Goal: Book appointment/travel/reservation

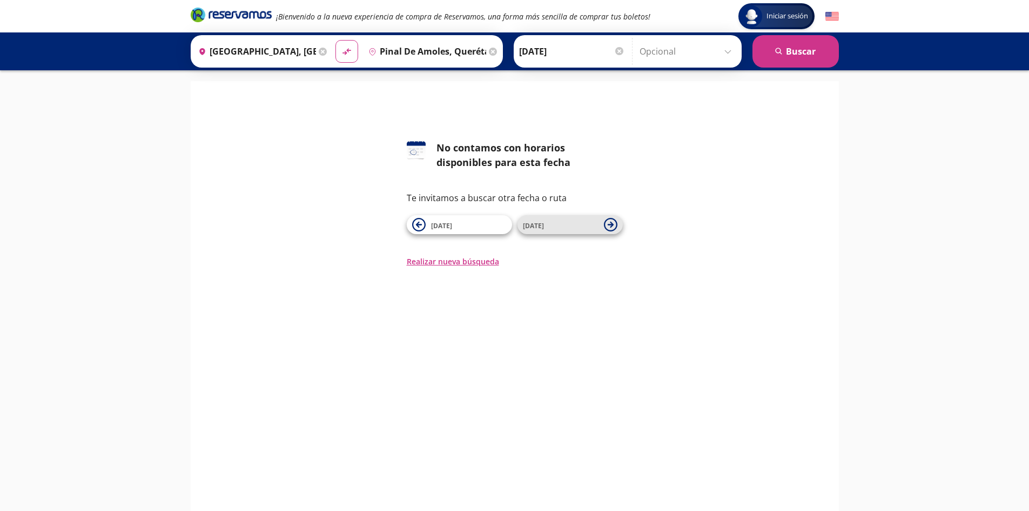
click at [612, 223] on icon at bounding box center [610, 225] width 6 height 6
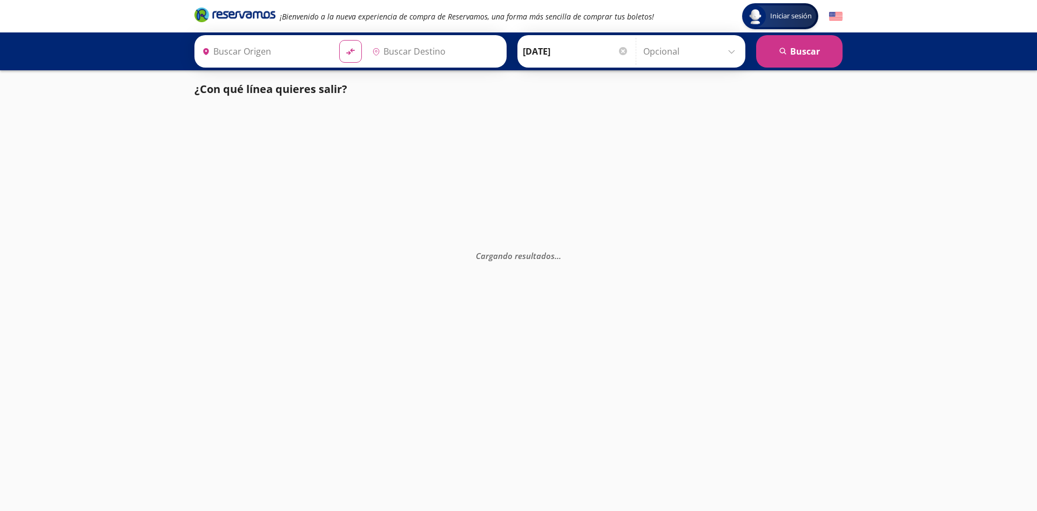
type input "[GEOGRAPHIC_DATA], [GEOGRAPHIC_DATA]"
type input "Pinal De Amoles, Querétaro"
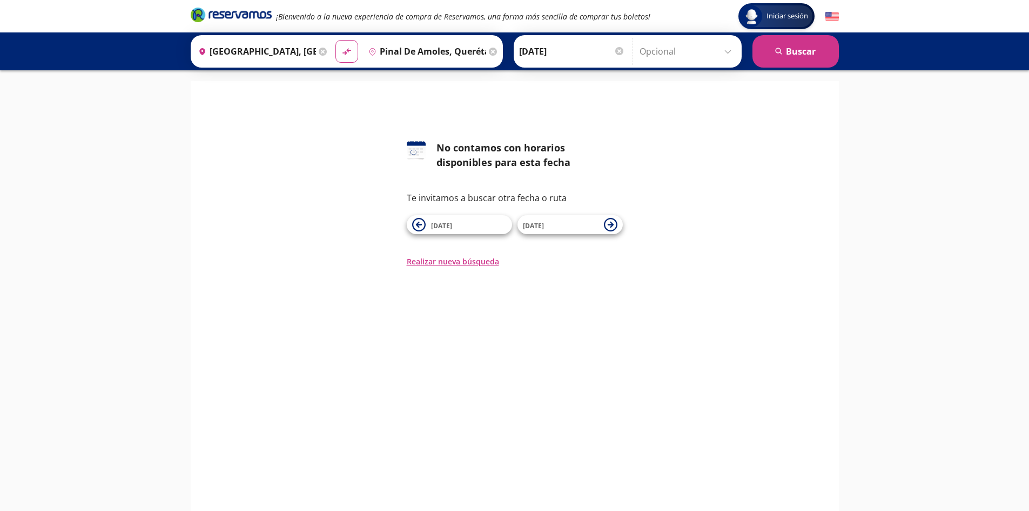
click at [612, 223] on icon at bounding box center [610, 225] width 6 height 6
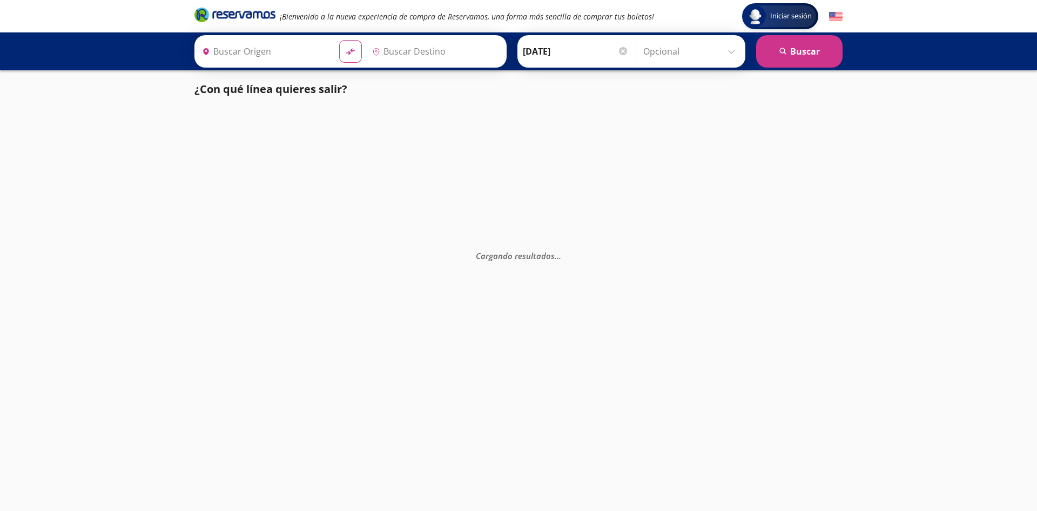
type input "[GEOGRAPHIC_DATA], [GEOGRAPHIC_DATA]"
type input "Pinal De Amoles, Querétaro"
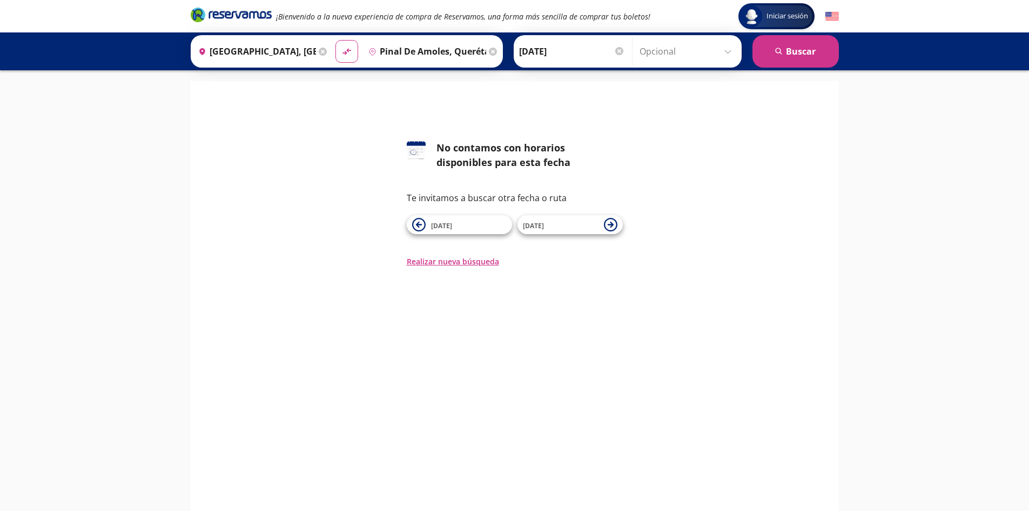
click at [612, 223] on icon at bounding box center [611, 225] width 14 height 14
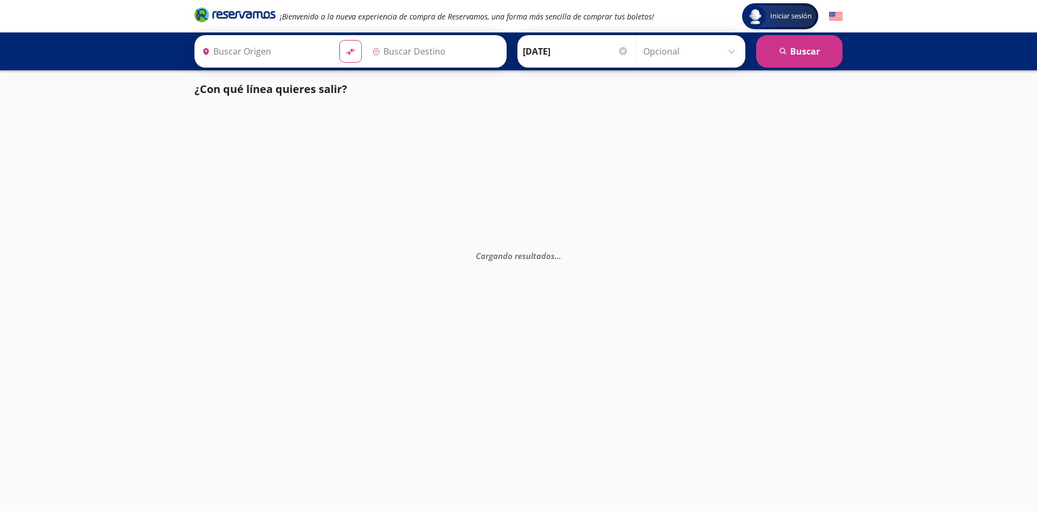
type input "[GEOGRAPHIC_DATA], [GEOGRAPHIC_DATA]"
type input "Pinal De Amoles, Querétaro"
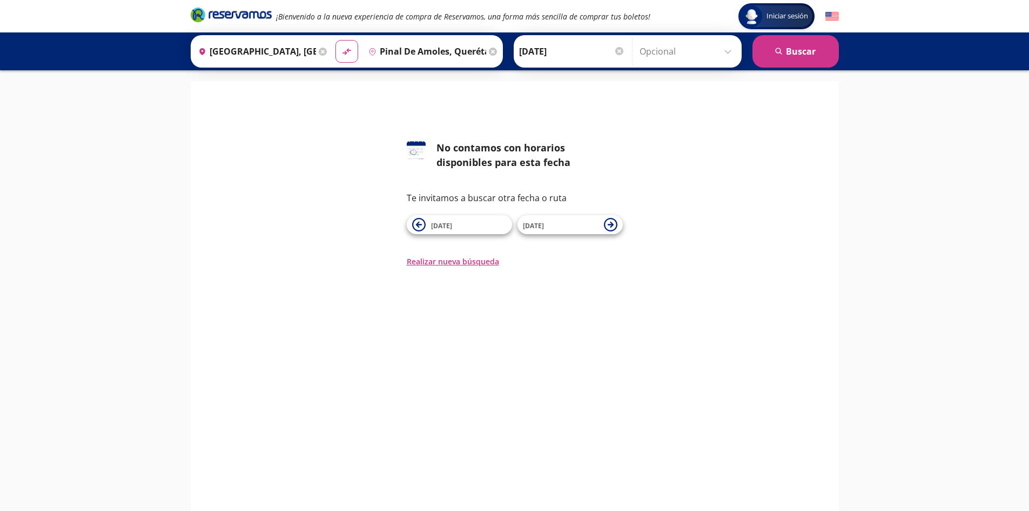
click at [612, 223] on icon at bounding box center [611, 225] width 14 height 14
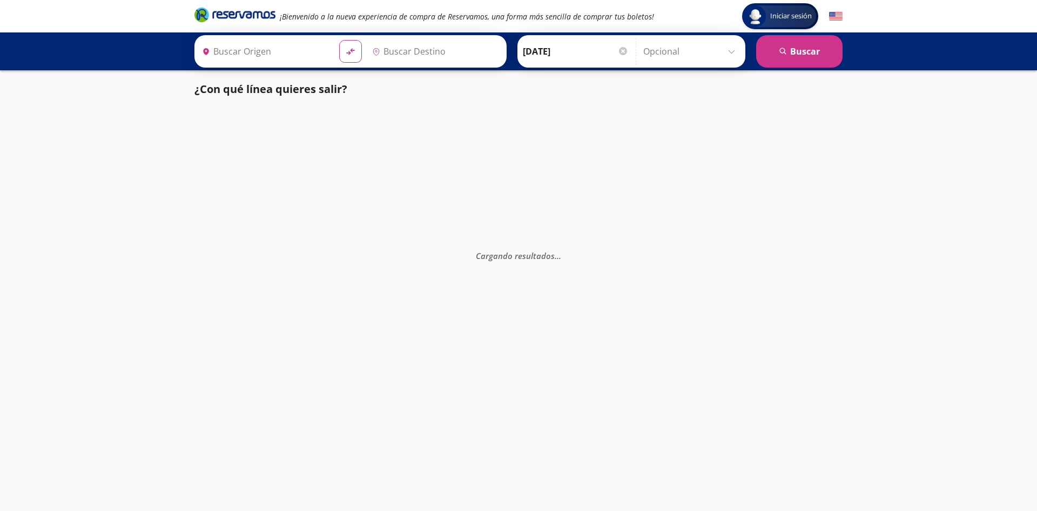
type input "[GEOGRAPHIC_DATA], [GEOGRAPHIC_DATA]"
type input "Pinal De Amoles, Querétaro"
